Goal: Use online tool/utility: Use online tool/utility

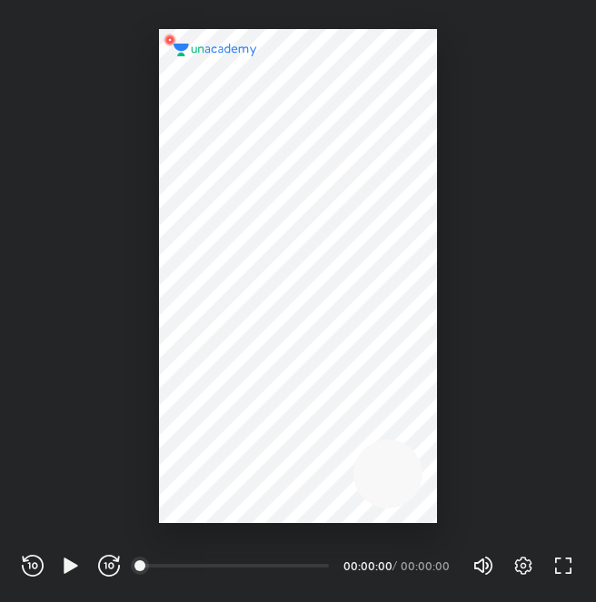
scroll to position [602, 596]
click at [518, 558] on icon "button" at bounding box center [523, 566] width 22 height 22
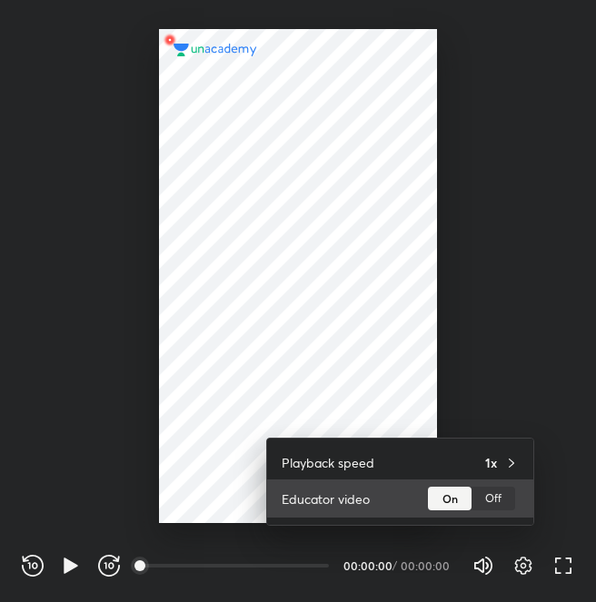
click at [488, 499] on div "Off" at bounding box center [493, 499] width 44 height 24
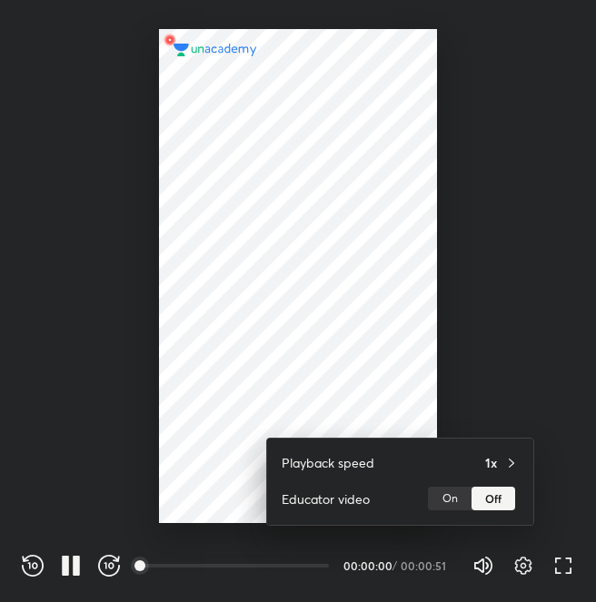
click at [424, 248] on div at bounding box center [298, 301] width 596 height 602
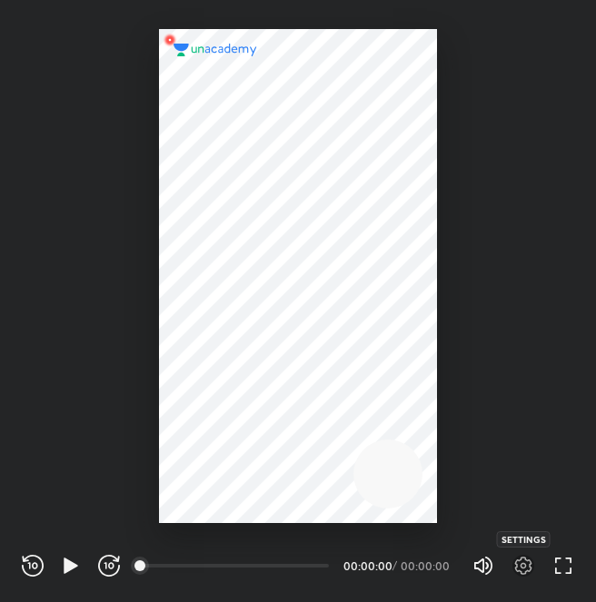
click at [518, 562] on icon "button" at bounding box center [523, 566] width 22 height 22
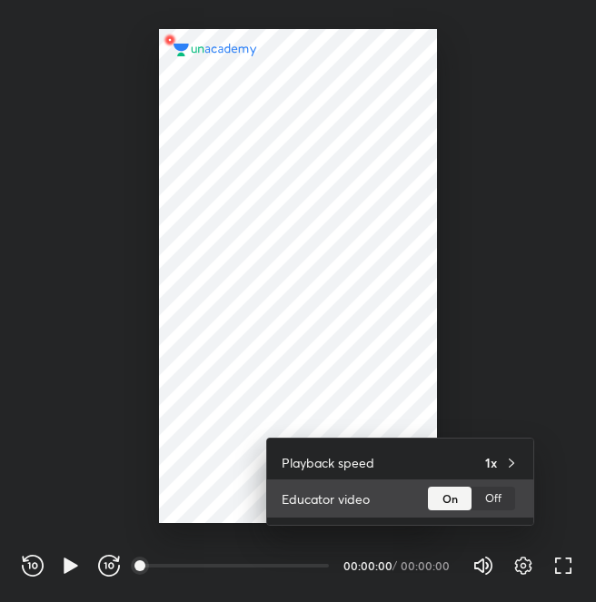
click at [505, 487] on div "Off" at bounding box center [493, 499] width 44 height 24
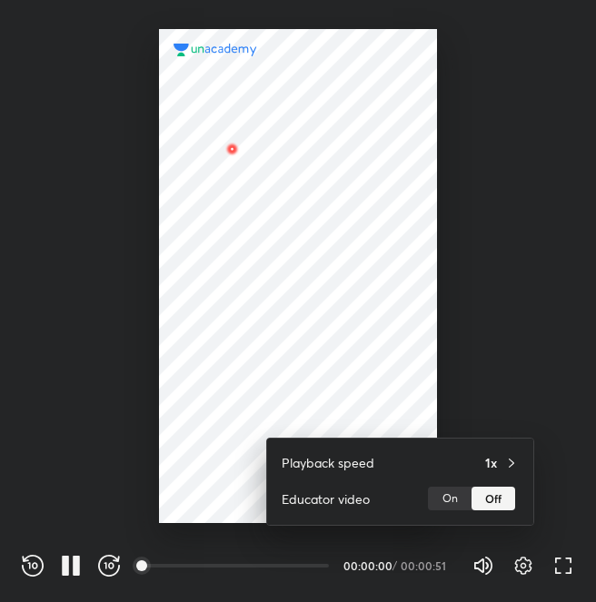
click at [487, 353] on div at bounding box center [298, 301] width 596 height 602
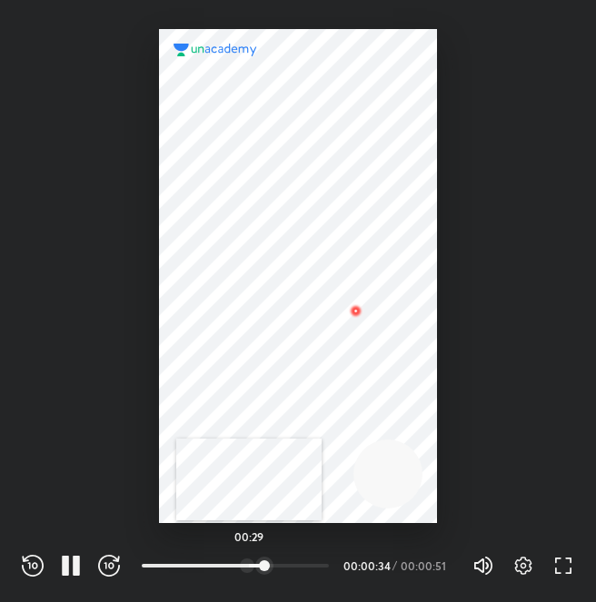
click at [249, 563] on div at bounding box center [247, 565] width 15 height 15
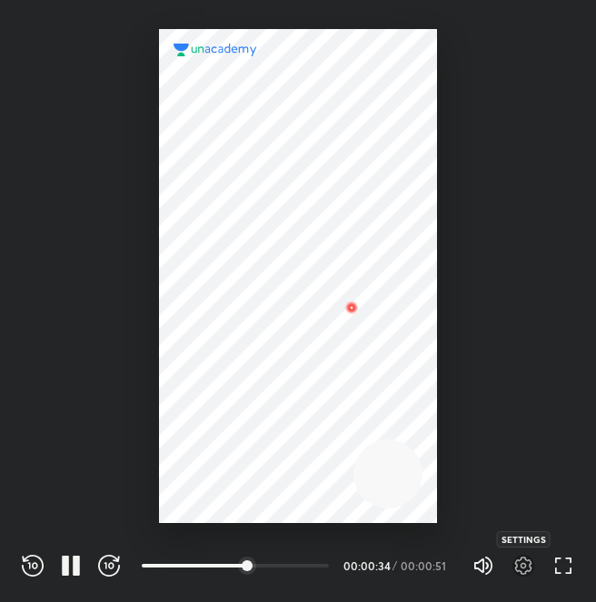
click at [520, 564] on icon "button" at bounding box center [523, 566] width 6 height 6
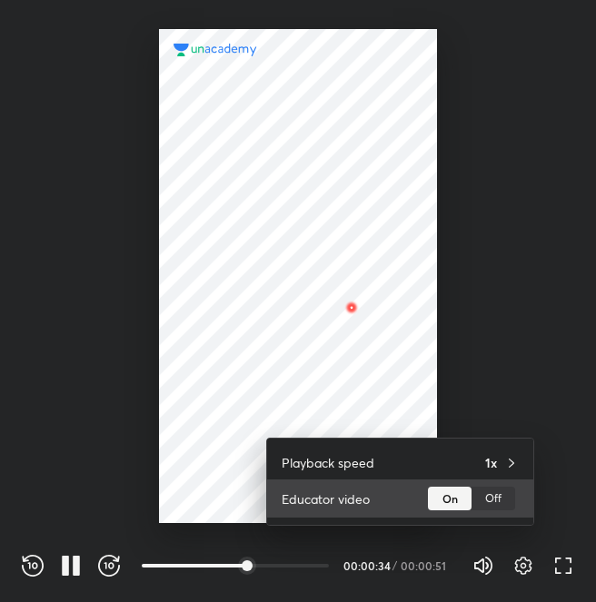
click at [489, 502] on div "Off" at bounding box center [493, 499] width 44 height 24
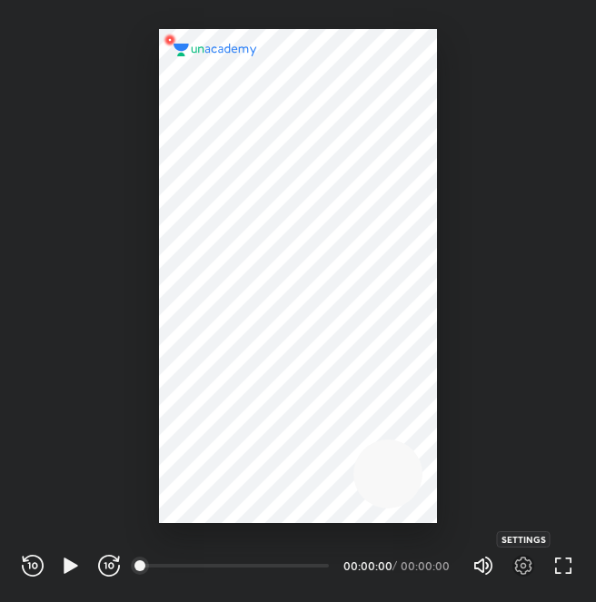
click at [527, 561] on icon "button" at bounding box center [523, 566] width 22 height 22
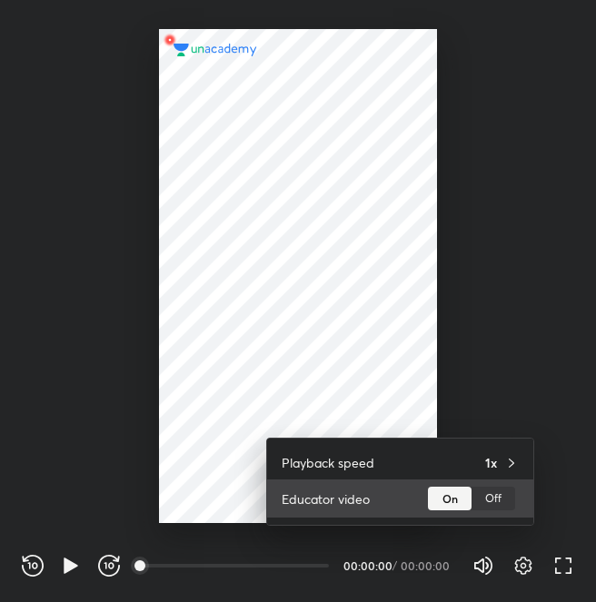
click at [484, 499] on div "Off" at bounding box center [493, 499] width 44 height 24
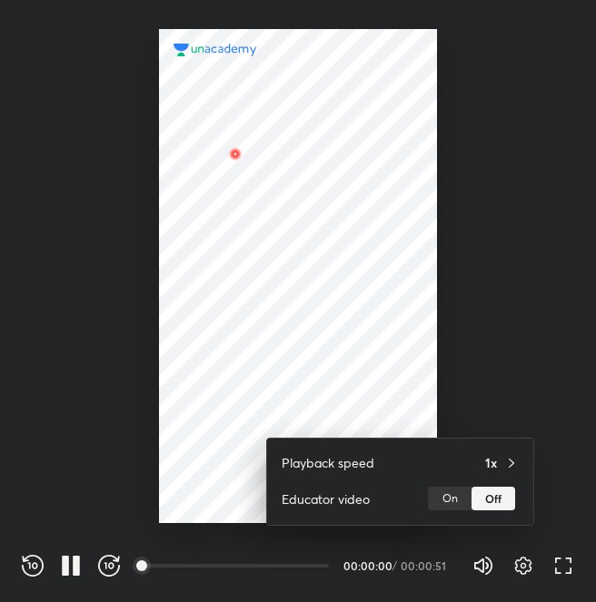
click at [436, 369] on div at bounding box center [298, 301] width 596 height 602
